Goal: Use online tool/utility: Utilize a website feature to perform a specific function

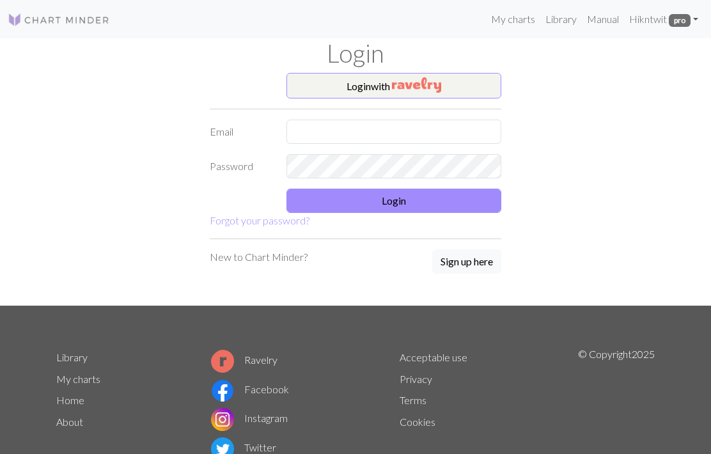
click at [460, 93] on button "Login with" at bounding box center [394, 86] width 215 height 26
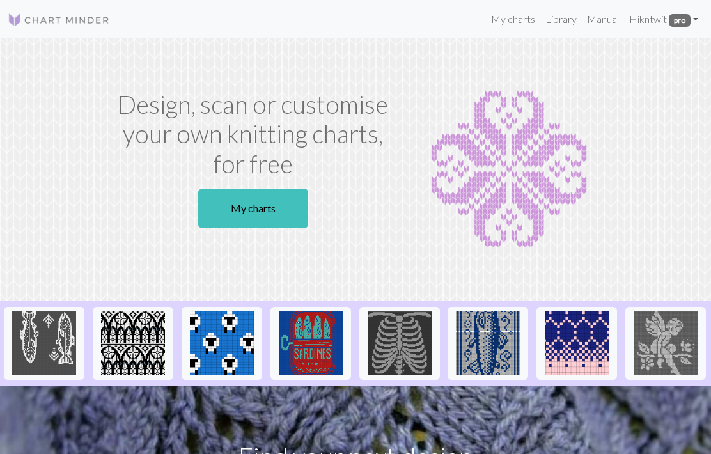
click at [276, 207] on link "My charts" at bounding box center [253, 209] width 110 height 40
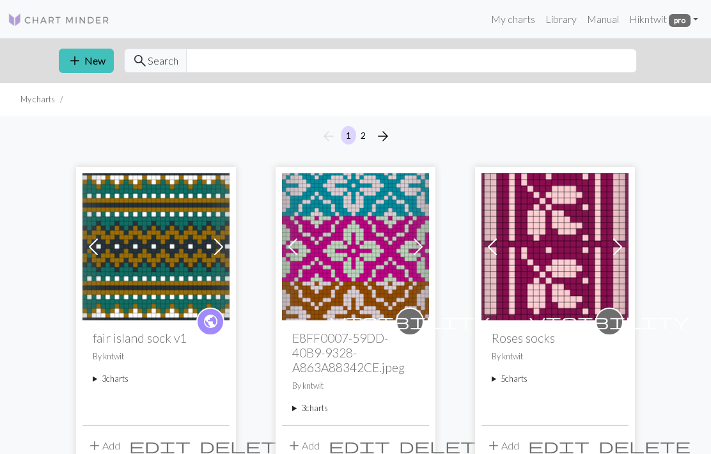
click at [159, 258] on img at bounding box center [156, 246] width 147 height 147
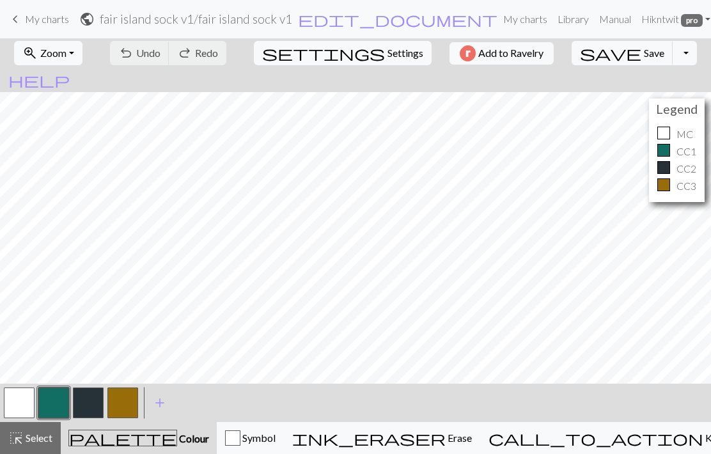
click at [36, 443] on span "Select" at bounding box center [38, 438] width 29 height 12
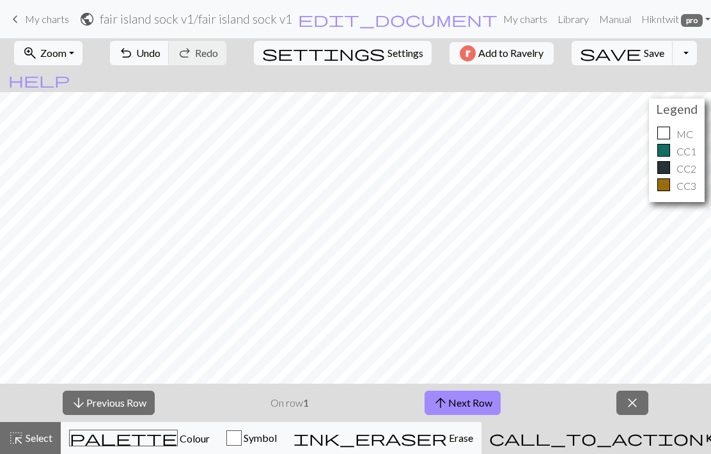
click at [488, 406] on button "arrow_upward Next Row" at bounding box center [463, 403] width 76 height 24
click at [485, 405] on button "arrow_upward Next Row" at bounding box center [463, 403] width 76 height 24
click at [487, 404] on button "arrow_upward Next Row" at bounding box center [463, 403] width 76 height 24
click at [488, 403] on button "arrow_upward Next Row" at bounding box center [463, 403] width 76 height 24
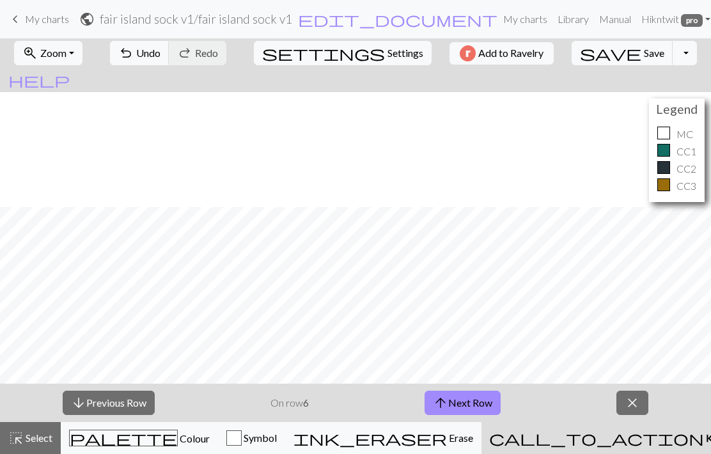
scroll to position [230, 0]
click at [485, 399] on button "arrow_upward Next Row" at bounding box center [463, 403] width 76 height 24
click at [481, 403] on button "arrow_upward Next Row" at bounding box center [463, 403] width 76 height 24
click at [471, 405] on button "arrow_upward Next Row" at bounding box center [463, 403] width 76 height 24
click at [20, 432] on span "highlight_alt" at bounding box center [15, 438] width 15 height 18
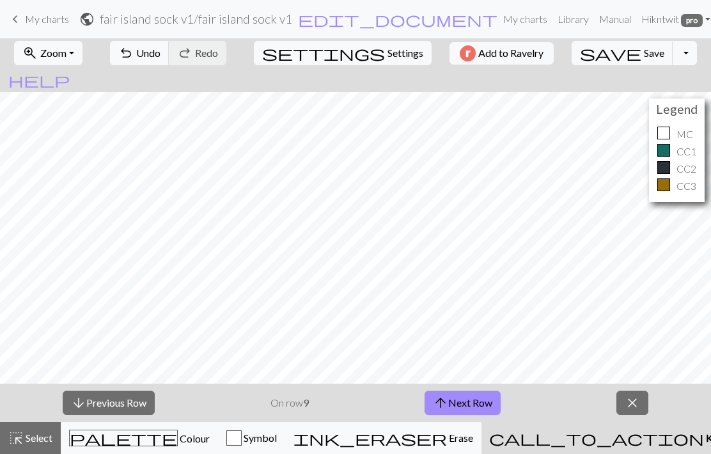
click at [83, 49] on button "zoom_in Zoom Zoom" at bounding box center [48, 53] width 68 height 24
click at [79, 103] on button "Fit width" at bounding box center [65, 101] width 101 height 20
click at [36, 425] on button "highlight_alt Select Select" at bounding box center [30, 438] width 61 height 32
click at [700, 409] on div "arrow_downward Previous Row On row 9 arrow_upward Next Row close" at bounding box center [355, 403] width 711 height 38
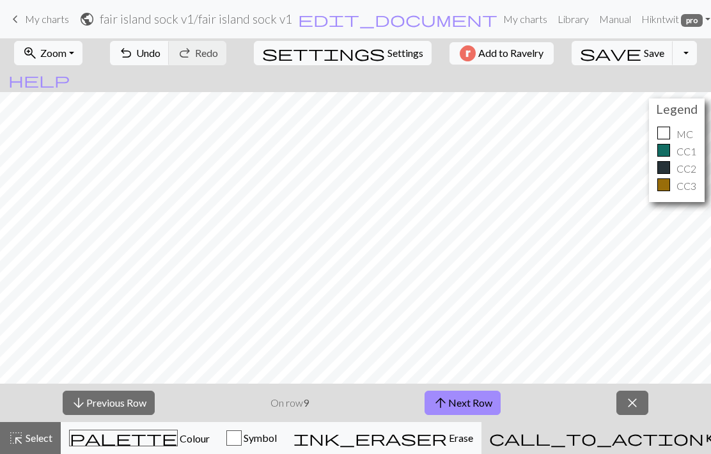
click at [470, 402] on button "arrow_upward Next Row" at bounding box center [463, 403] width 76 height 24
click at [478, 398] on button "arrow_upward Next Row" at bounding box center [465, 403] width 76 height 24
click at [471, 406] on button "arrow_upward Next Row" at bounding box center [465, 403] width 76 height 24
click at [35, 433] on span "Select" at bounding box center [38, 438] width 29 height 12
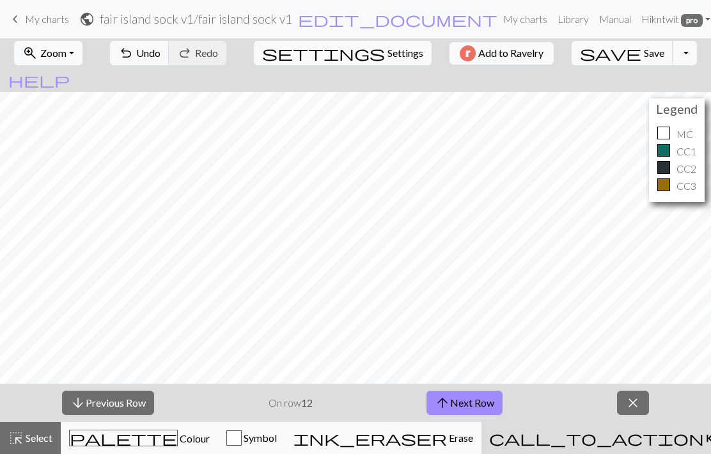
scroll to position [202, 0]
click at [83, 59] on button "zoom_in Zoom Zoom" at bounding box center [48, 53] width 68 height 24
click at [77, 102] on button "Fit width" at bounding box center [65, 101] width 101 height 20
click at [33, 428] on button "highlight_alt Select Select" at bounding box center [30, 438] width 61 height 32
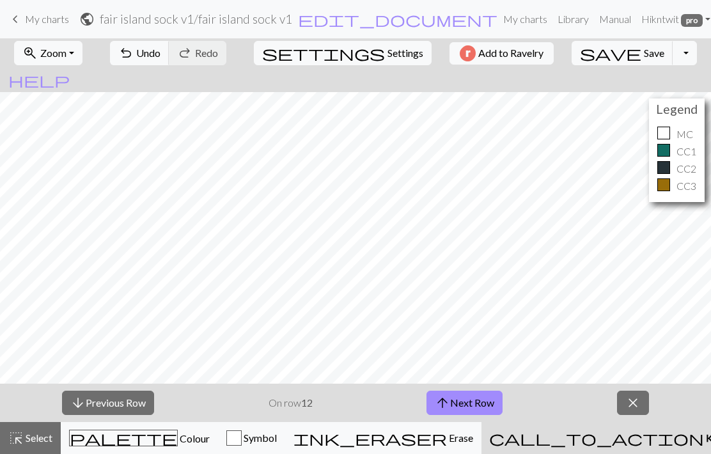
click at [468, 402] on button "arrow_upward Next Row" at bounding box center [465, 403] width 76 height 24
